Goal: Task Accomplishment & Management: Use online tool/utility

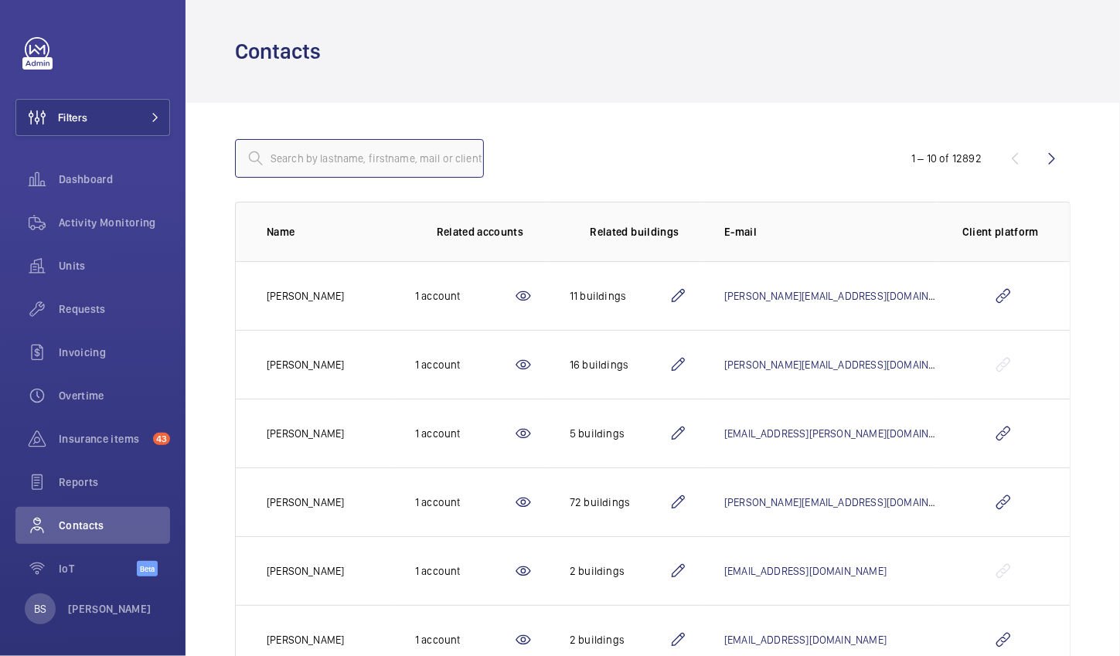
click at [296, 151] on input "text" at bounding box center [359, 158] width 249 height 39
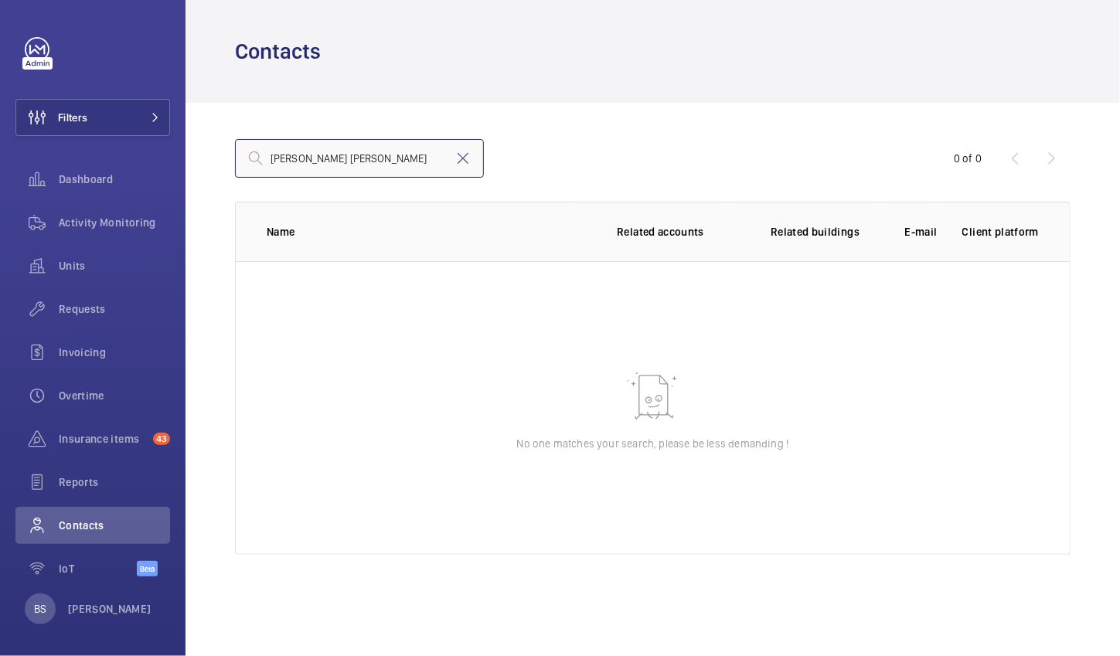
drag, startPoint x: 332, startPoint y: 169, endPoint x: 177, endPoint y: 167, distance: 154.6
click at [177, 167] on mat-sidenav-content "Filters Dashboard Activity Monitoring Units Requests Invoicing Overtime Insuran…" at bounding box center [560, 328] width 1120 height 656
type input "[PERSON_NAME] [PERSON_NAME]"
click at [468, 165] on mat-icon at bounding box center [463, 158] width 19 height 19
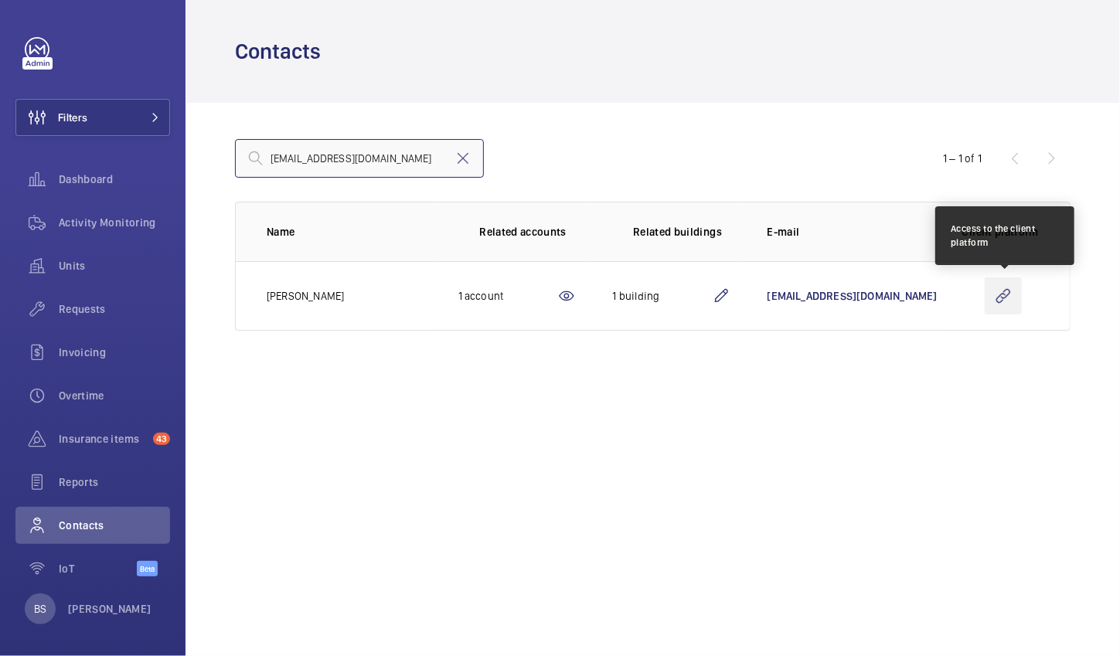
type input "[EMAIL_ADDRESS][DOMAIN_NAME]"
click at [1013, 295] on wm-front-icon-button at bounding box center [1003, 295] width 37 height 37
click at [996, 298] on wm-front-icon-button at bounding box center [1003, 295] width 37 height 37
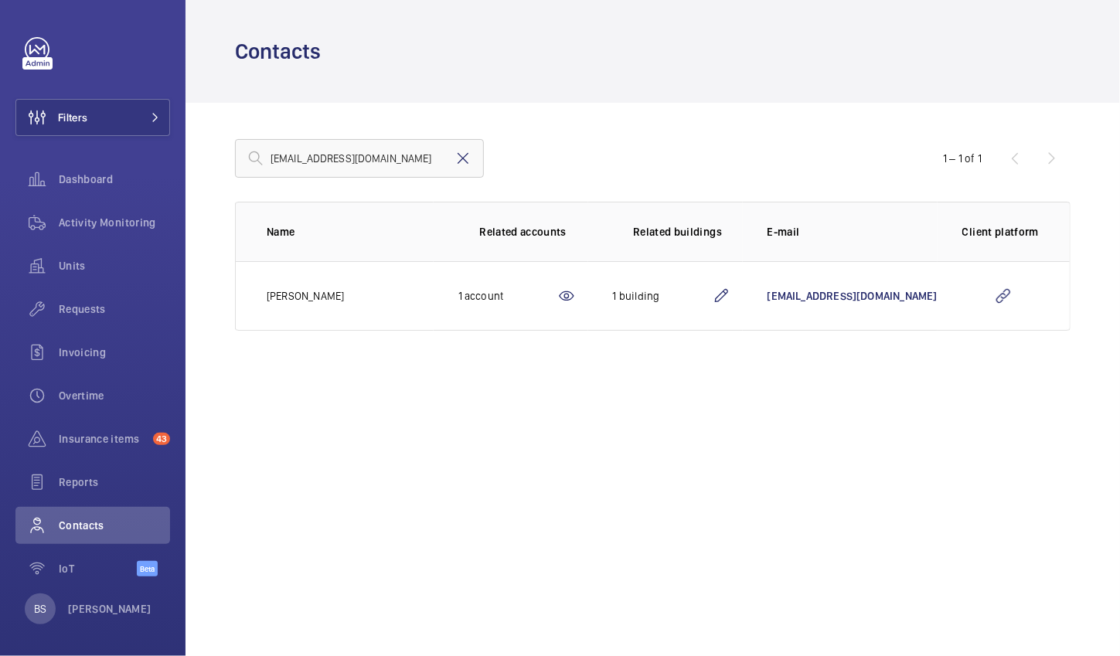
click at [462, 164] on mat-icon at bounding box center [463, 158] width 19 height 19
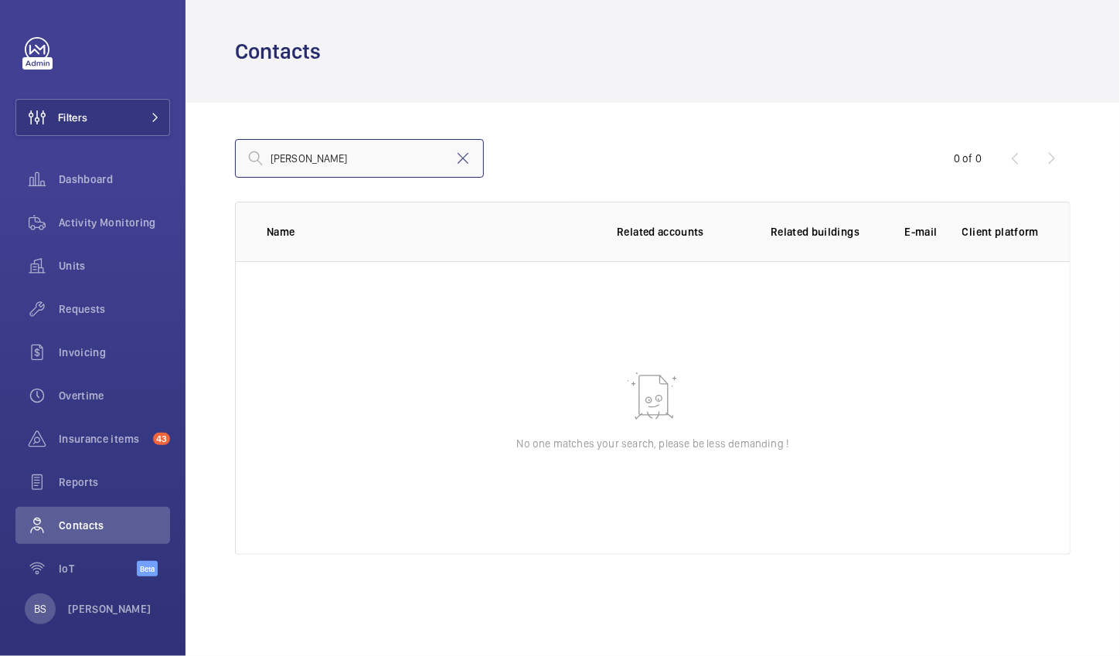
drag, startPoint x: 409, startPoint y: 162, endPoint x: 323, endPoint y: 175, distance: 86.7
click at [323, 175] on input "[PERSON_NAME]" at bounding box center [359, 158] width 249 height 39
type input "Kayleigh"
drag, startPoint x: 341, startPoint y: 165, endPoint x: 196, endPoint y: 165, distance: 145.3
click at [196, 165] on div "[PERSON_NAME] 0 of 0 Name Related accounts Related buildings E-mail Client plat…" at bounding box center [652, 347] width 934 height 489
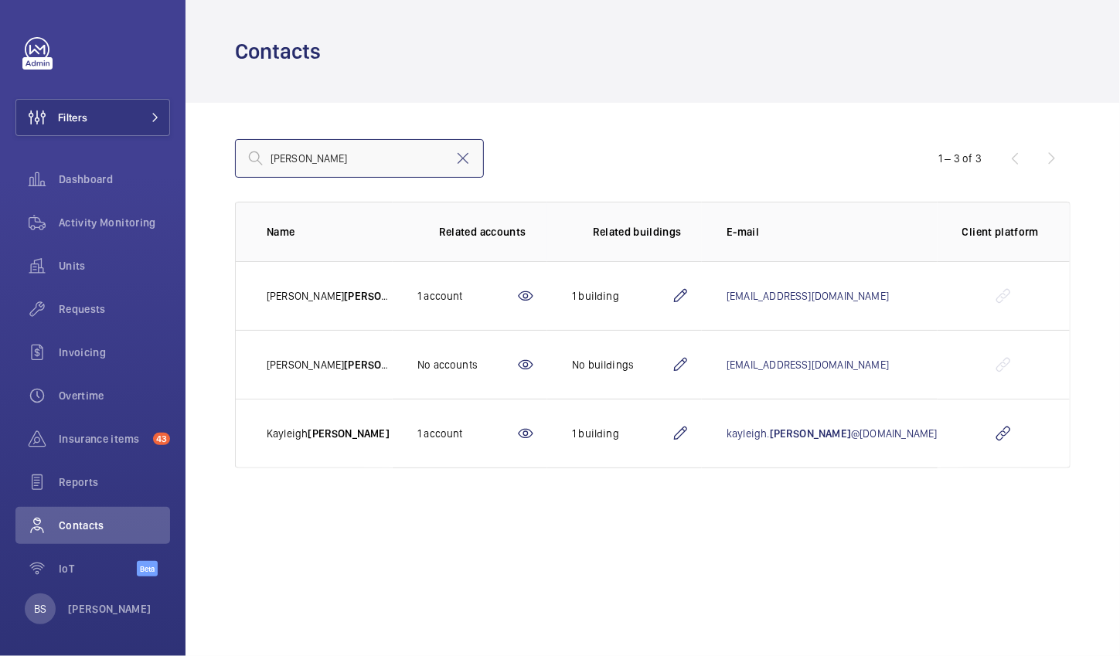
type input "[PERSON_NAME]"
click at [981, 437] on td at bounding box center [1003, 434] width 132 height 70
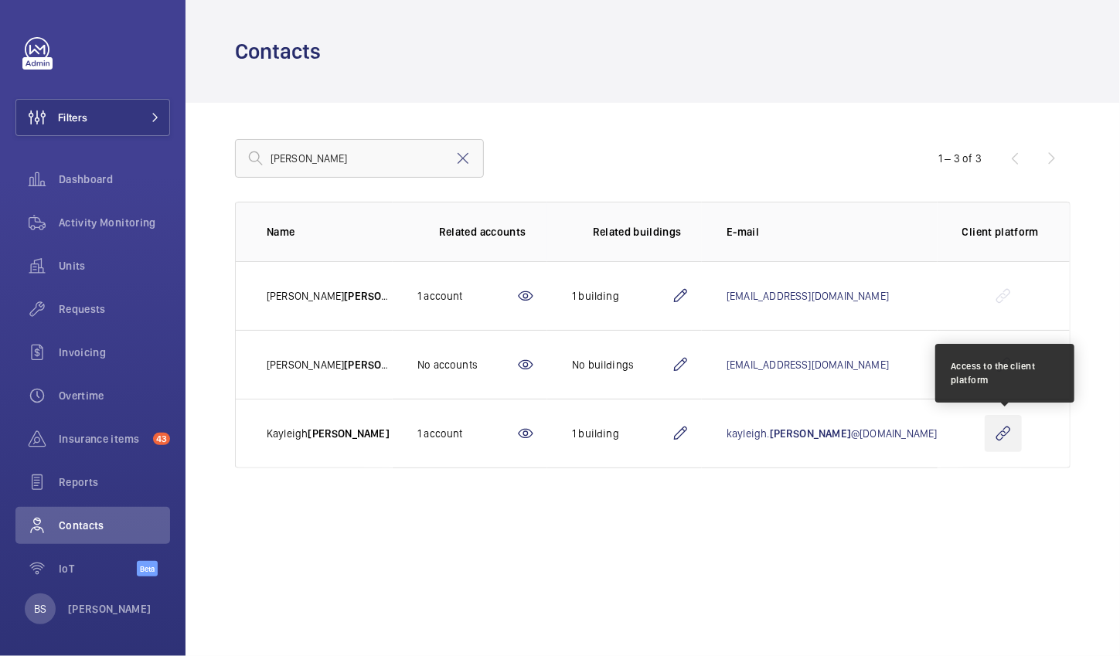
click at [996, 434] on wm-front-icon-button at bounding box center [1003, 433] width 37 height 37
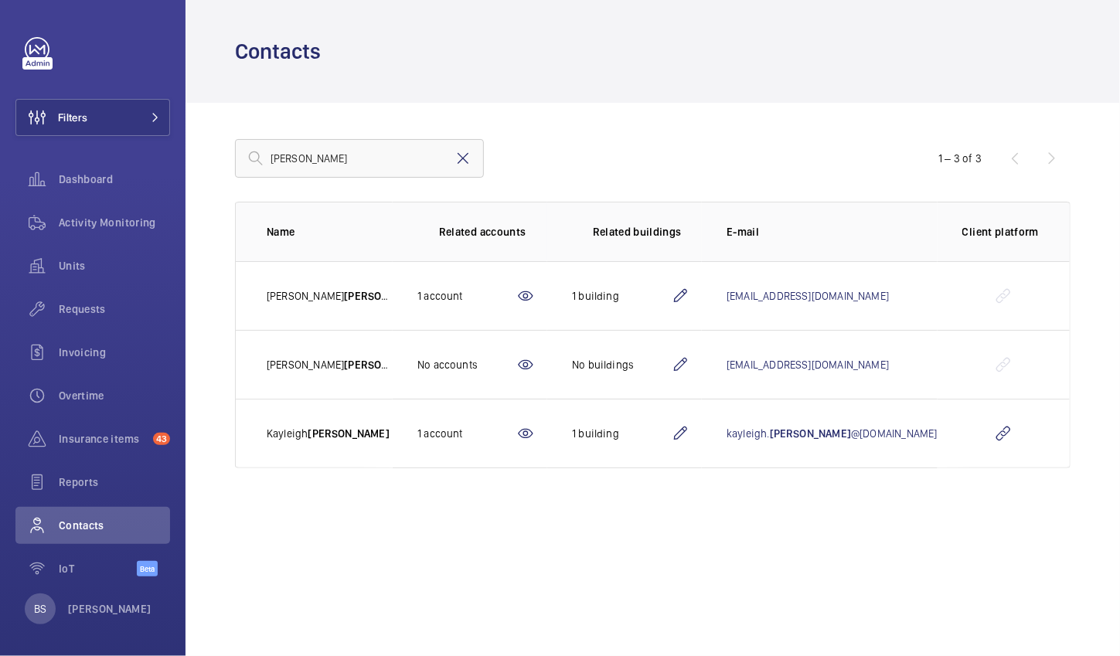
click at [454, 161] on mat-icon at bounding box center [463, 158] width 19 height 19
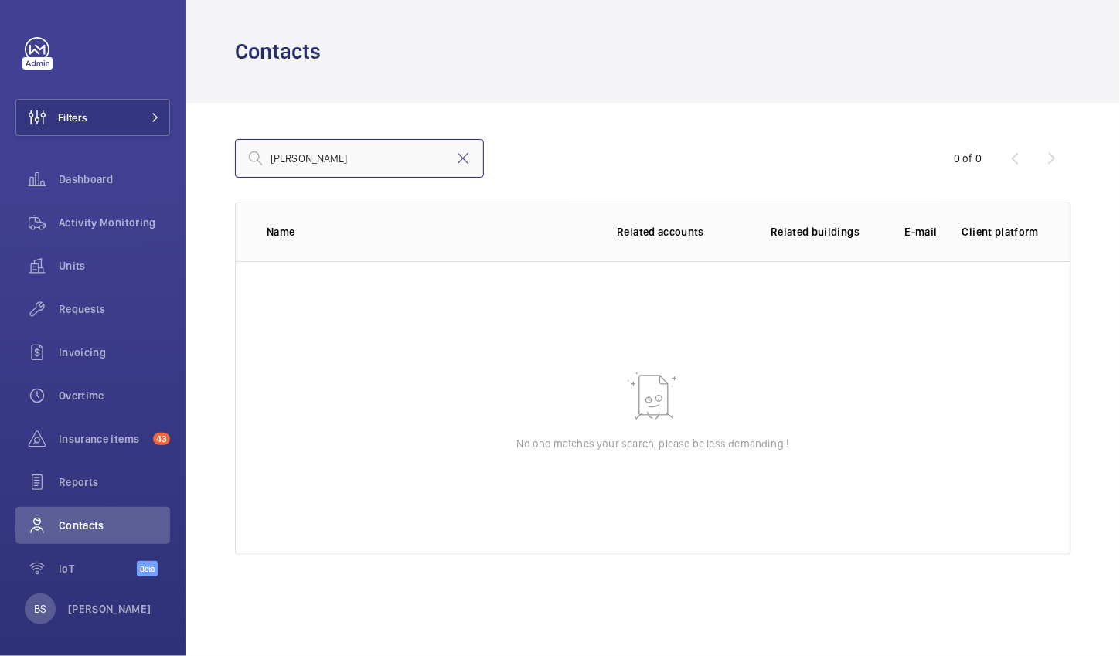
type input "[PERSON_NAME]"
click at [461, 161] on mat-icon at bounding box center [463, 158] width 19 height 19
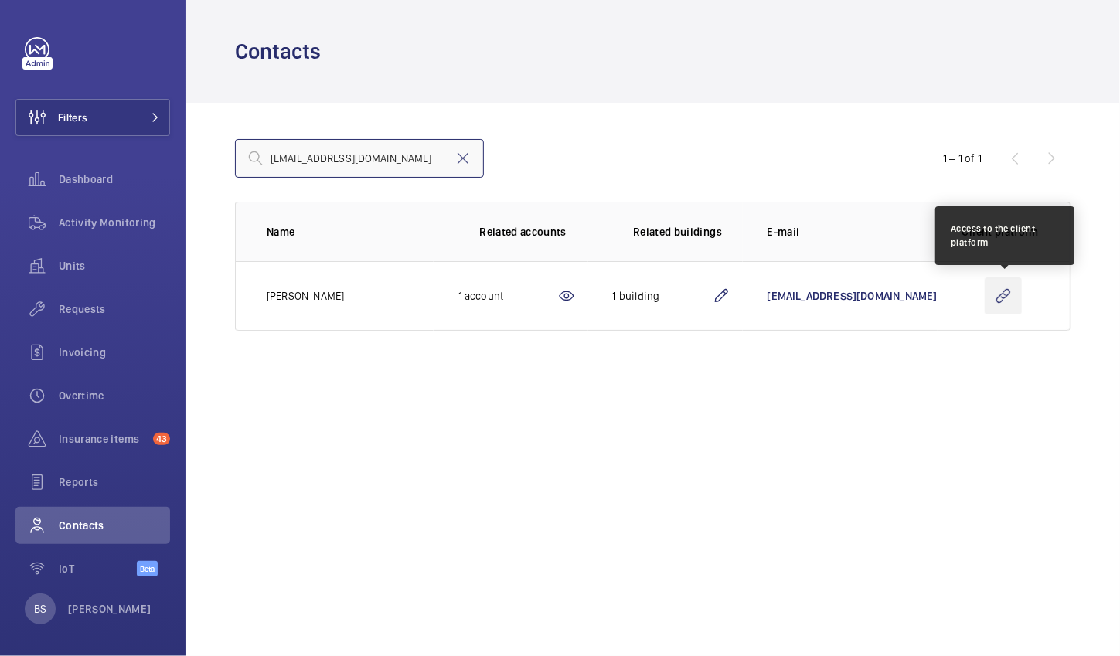
type input "[EMAIL_ADDRESS][DOMAIN_NAME]"
click at [1004, 298] on wm-front-icon-button at bounding box center [1003, 295] width 37 height 37
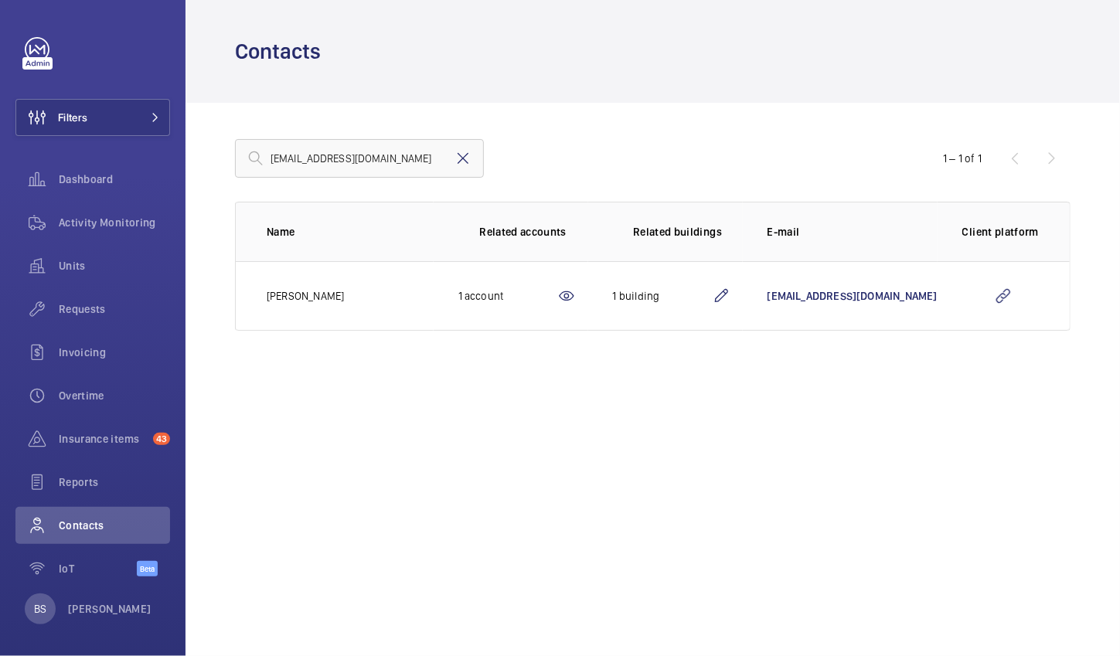
click at [466, 153] on mat-icon at bounding box center [463, 158] width 19 height 19
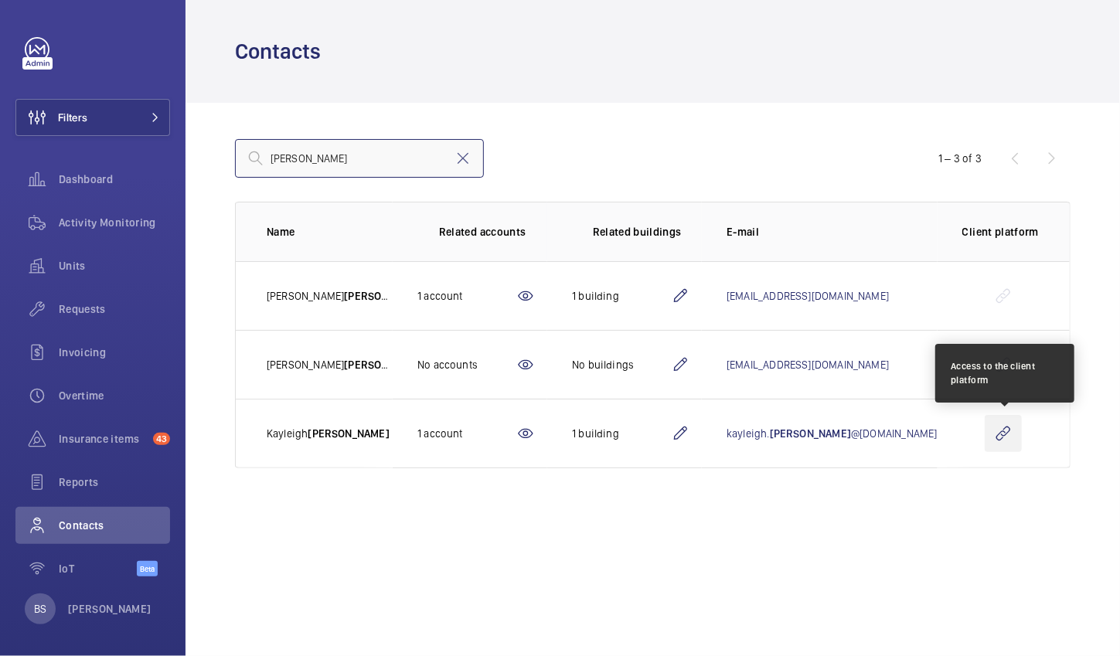
type input "[PERSON_NAME]"
click at [988, 426] on wm-front-icon-button at bounding box center [1003, 433] width 37 height 37
click at [1004, 422] on wm-front-icon-button at bounding box center [1003, 433] width 37 height 37
